Goal: Task Accomplishment & Management: Use online tool/utility

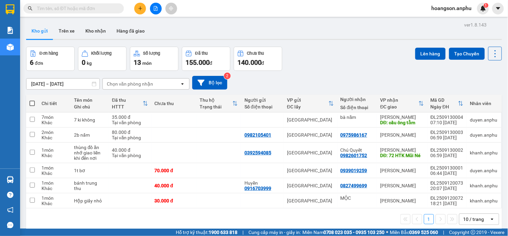
click at [445, 7] on span "hoangson.anphu" at bounding box center [452, 8] width 51 height 8
click at [446, 22] on span "Đăng xuất" at bounding box center [455, 20] width 37 height 7
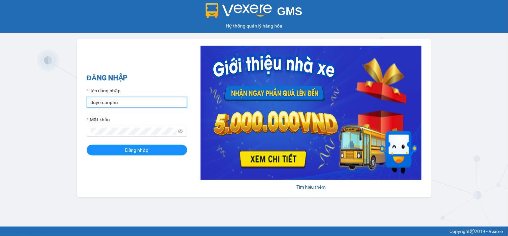
click at [159, 102] on input "duyen.anphu" at bounding box center [137, 102] width 101 height 11
type input "huyen.anphu"
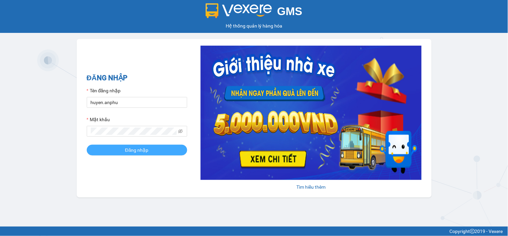
click at [157, 150] on button "Đăng nhập" at bounding box center [137, 149] width 101 height 11
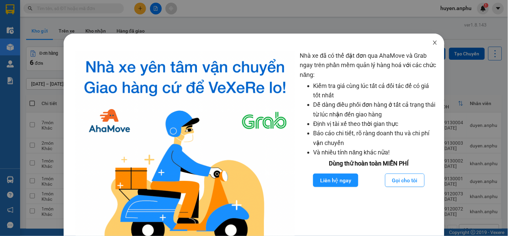
click at [433, 45] on icon "close" at bounding box center [435, 42] width 5 height 5
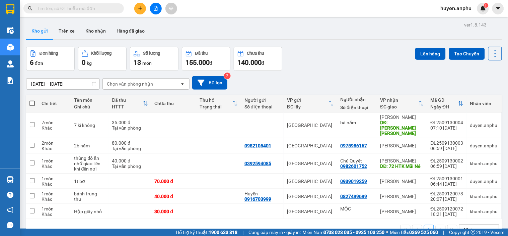
click at [478, 224] on div "10 / trang" at bounding box center [475, 229] width 30 height 11
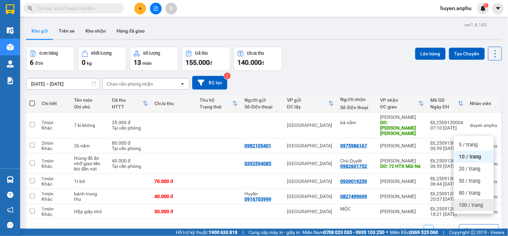
click at [477, 206] on span "100 / trang" at bounding box center [472, 204] width 24 height 7
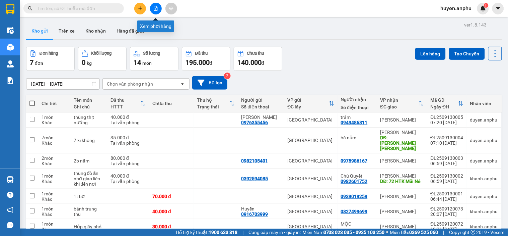
click at [157, 5] on button at bounding box center [156, 9] width 12 height 12
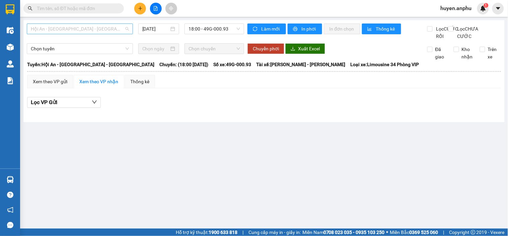
click at [106, 28] on span "Hội An - [GEOGRAPHIC_DATA] - [GEOGRAPHIC_DATA]" at bounding box center [80, 29] width 98 height 10
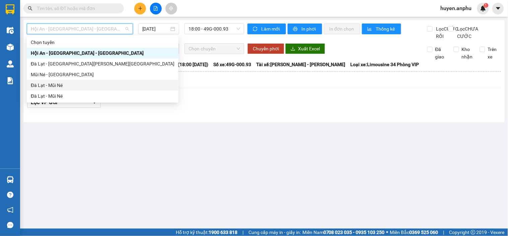
click at [51, 86] on div "Đà Lạt - Mũi Né" at bounding box center [103, 84] width 144 height 7
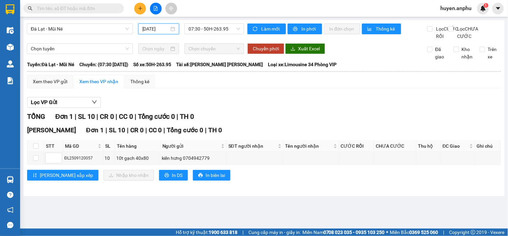
click at [162, 31] on input "[DATE]" at bounding box center [155, 28] width 27 height 7
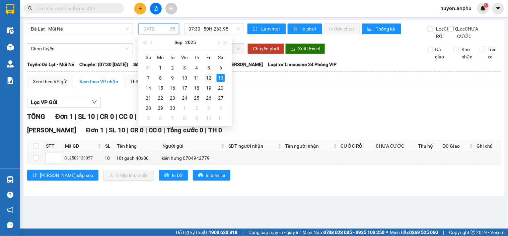
click at [209, 79] on div "12" at bounding box center [209, 78] width 8 height 8
type input "[DATE]"
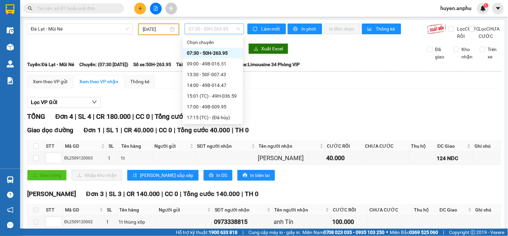
click at [214, 27] on span "07:30 - 50H-263.95" at bounding box center [215, 29] width 52 height 10
click at [201, 107] on div "17:00 - 49B-009.95" at bounding box center [213, 106] width 52 height 7
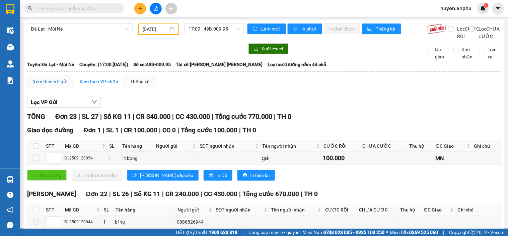
click at [48, 85] on div "Xem theo VP gửi" at bounding box center [50, 81] width 35 height 7
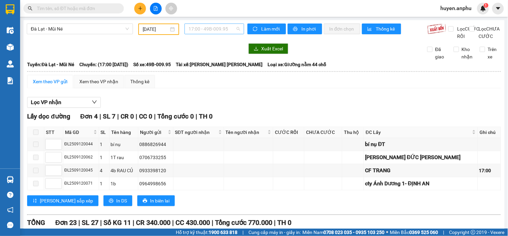
click at [200, 31] on span "17:00 - 49B-009.95" at bounding box center [215, 29] width 52 height 10
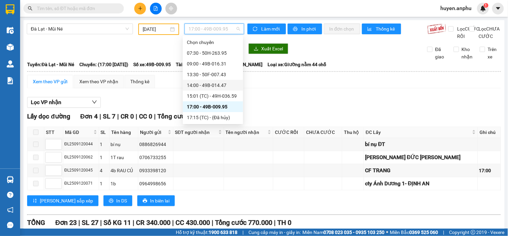
click at [211, 86] on div "14:00 - 49B-014.47" at bounding box center [213, 84] width 52 height 7
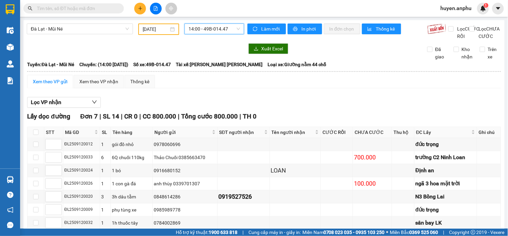
click at [215, 26] on span "14:00 - 49B-014.47" at bounding box center [215, 29] width 52 height 10
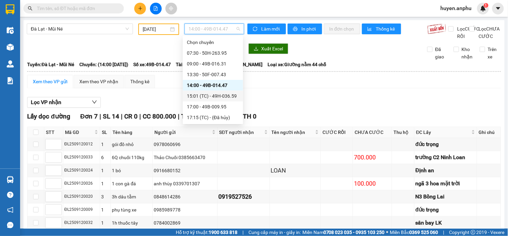
click at [212, 97] on div "15:01 (TC) - 49H-036.59" at bounding box center [213, 95] width 52 height 7
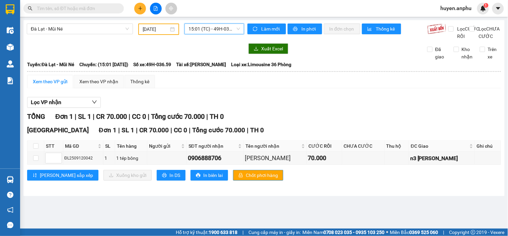
click at [220, 27] on span "15:01 (TC) - 49H-036.59" at bounding box center [215, 29] width 52 height 10
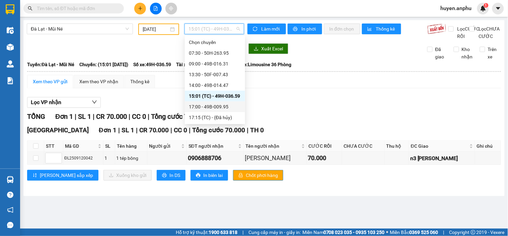
drag, startPoint x: 216, startPoint y: 106, endPoint x: 195, endPoint y: 126, distance: 28.9
click at [216, 106] on div "17:00 - 49B-009.95" at bounding box center [215, 106] width 52 height 7
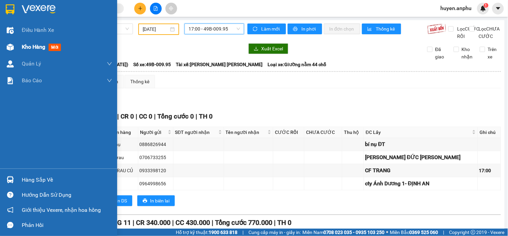
click at [11, 42] on div at bounding box center [10, 47] width 12 height 12
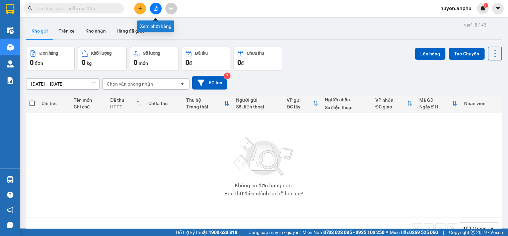
click at [153, 11] on button at bounding box center [156, 9] width 12 height 12
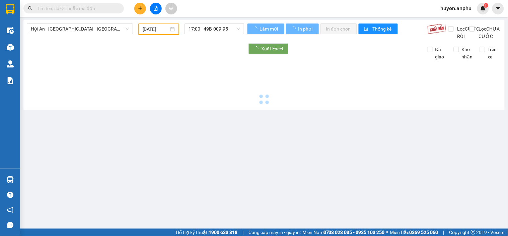
type input "[DATE]"
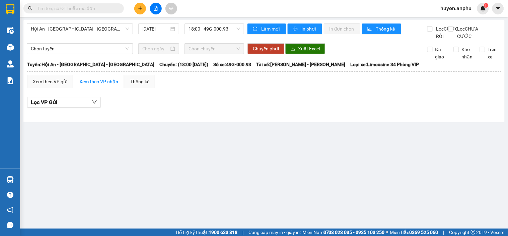
click at [62, 22] on div "Hội An - [GEOGRAPHIC_DATA] - [GEOGRAPHIC_DATA] [DATE] 18:00 - 49G-000.93 [PERSO…" at bounding box center [264, 71] width 482 height 102
click at [60, 28] on span "Hội An - [GEOGRAPHIC_DATA] - [GEOGRAPHIC_DATA]" at bounding box center [80, 29] width 98 height 10
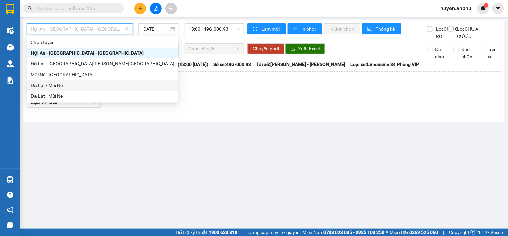
click at [56, 88] on div "Đà Lạt - Mũi Né" at bounding box center [103, 84] width 144 height 7
type input "[DATE]"
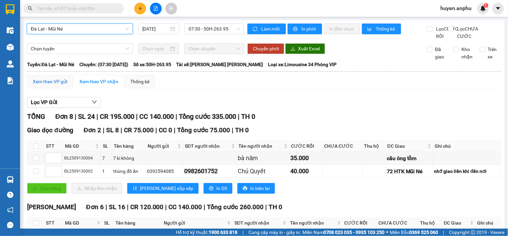
click at [46, 85] on div "Xem theo VP gửi" at bounding box center [50, 81] width 35 height 7
